Goal: Connect with others: Connect with others

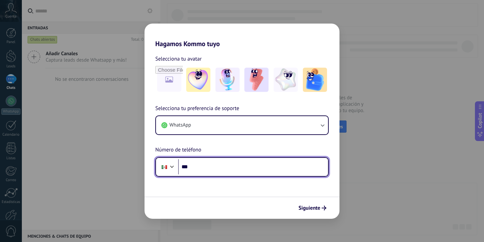
click at [202, 168] on input "***" at bounding box center [253, 166] width 150 height 15
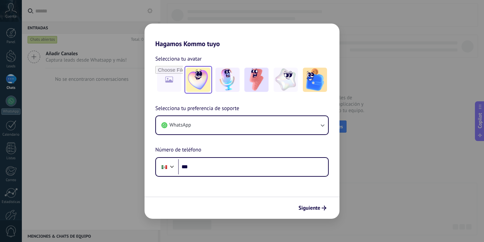
click at [199, 83] on img at bounding box center [198, 80] width 24 height 24
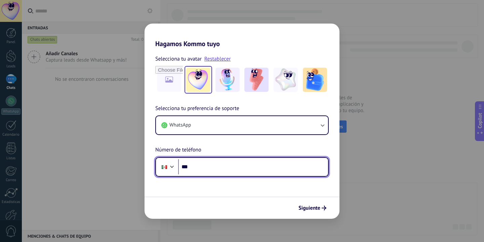
click at [210, 168] on input "***" at bounding box center [253, 166] width 150 height 15
type input "**********"
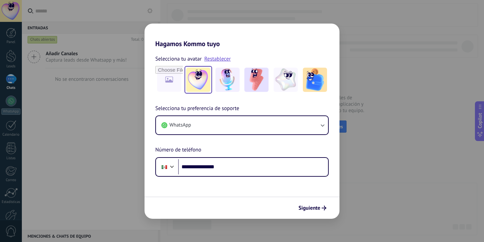
click at [313, 202] on div "Siguiente" at bounding box center [312, 207] width 34 height 11
click at [313, 208] on span "Siguiente" at bounding box center [309, 207] width 22 height 5
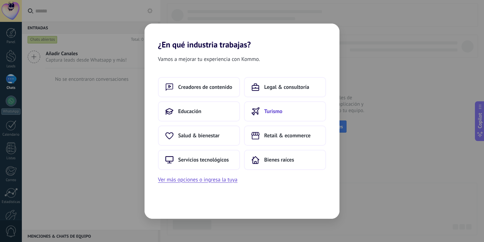
click at [275, 116] on button "Turismo" at bounding box center [285, 111] width 82 height 20
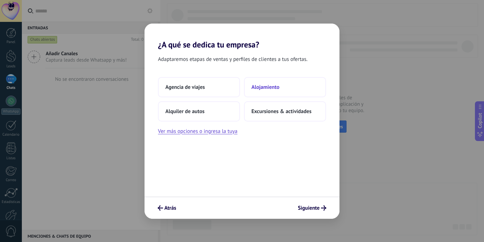
click at [265, 92] on button "Alojamiento" at bounding box center [285, 87] width 82 height 20
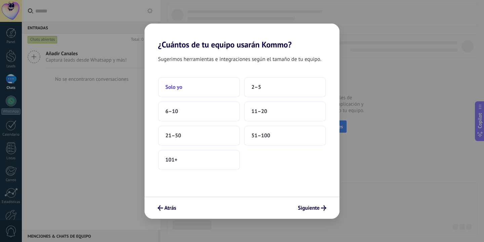
click at [185, 92] on button "Solo yo" at bounding box center [199, 87] width 82 height 20
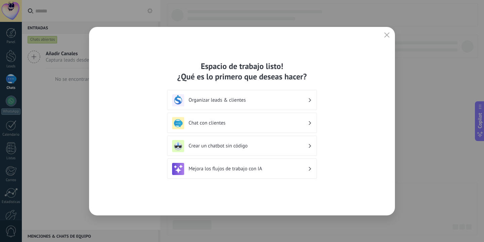
click at [227, 124] on h3 "Chat con clientes" at bounding box center [248, 123] width 119 height 6
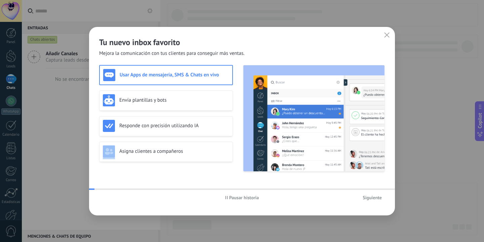
click at [227, 124] on h3 "Responde con precisión utilizando IA" at bounding box center [174, 125] width 110 height 6
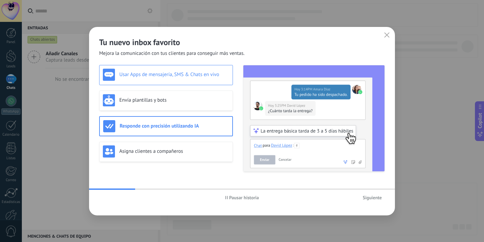
click at [187, 77] on h3 "Usar Apps de mensajería, SMS & Chats en vivo" at bounding box center [174, 74] width 110 height 6
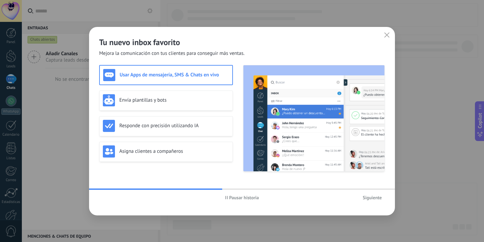
click at [373, 195] on span "Siguiente" at bounding box center [372, 197] width 19 height 5
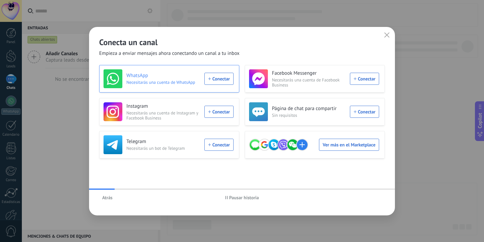
click at [221, 77] on div "WhatsApp Necesitarás una cuenta de WhatsApp Conectar" at bounding box center [169, 78] width 130 height 19
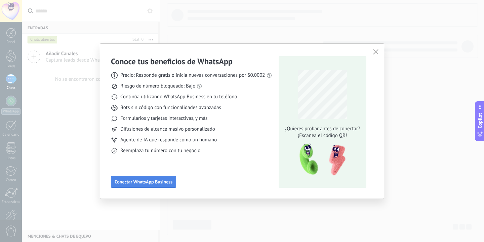
click at [159, 181] on span "Conectar WhatsApp Business" at bounding box center [144, 181] width 58 height 5
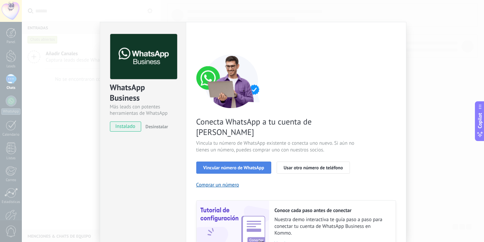
click at [253, 161] on button "Vincular número de WhatsApp" at bounding box center [233, 167] width 75 height 12
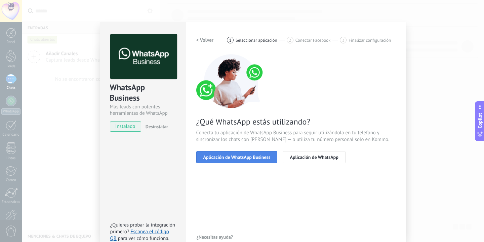
click at [238, 158] on span "Aplicación de WhatsApp Business" at bounding box center [236, 157] width 67 height 5
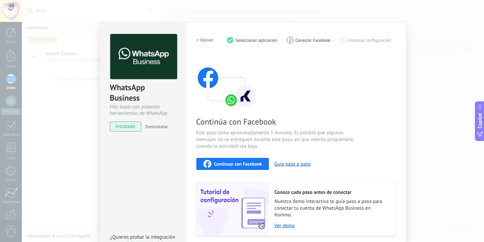
click at [248, 164] on span "Continuar con Facebook" at bounding box center [238, 163] width 48 height 5
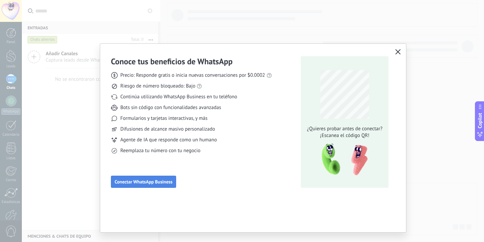
click at [166, 184] on span "Conectar WhatsApp Business" at bounding box center [144, 181] width 58 height 5
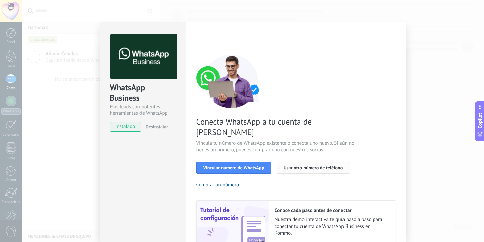
click at [302, 165] on span "Usar otro número de teléfono" at bounding box center [313, 167] width 59 height 5
click at [252, 165] on span "Vincular número de WhatsApp" at bounding box center [233, 167] width 61 height 5
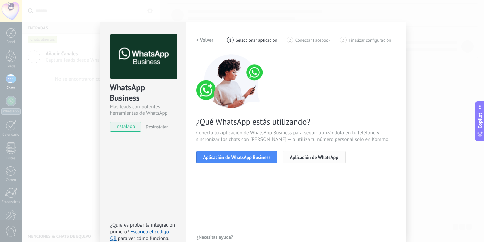
click at [315, 157] on span "Aplicación de WhatsApp" at bounding box center [314, 157] width 48 height 5
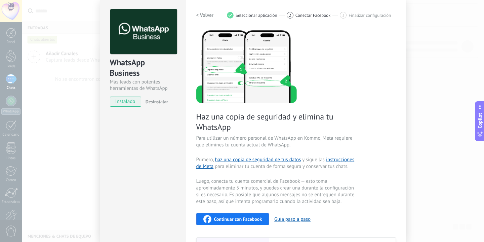
scroll to position [27, 0]
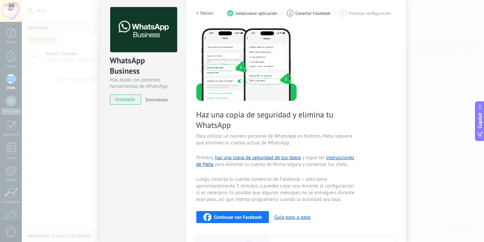
click at [241, 219] on span "Continuar con Facebook" at bounding box center [238, 216] width 48 height 5
click at [429, 145] on div "WhatsApp Business Más leads con potentes herramientas de WhatsApp instalado Des…" at bounding box center [253, 121] width 462 height 242
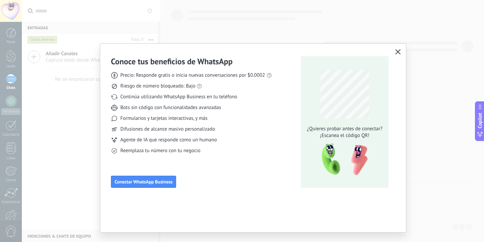
click at [429, 145] on div "Conoce tus beneficios de WhatsApp Precio: Responde gratis o inicia nuevas conve…" at bounding box center [242, 121] width 484 height 242
click at [392, 46] on div "Conoce tus beneficios de WhatsApp Precio: Responde gratis o inicia nuevas conve…" at bounding box center [253, 121] width 306 height 155
click at [395, 49] on icon "button" at bounding box center [397, 51] width 5 height 5
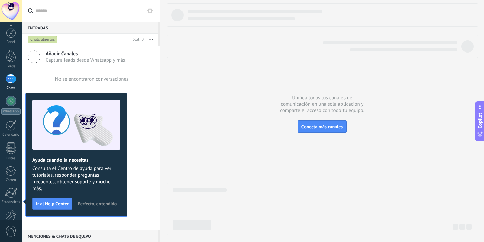
scroll to position [38, 0]
